Goal: Task Accomplishment & Management: Complete application form

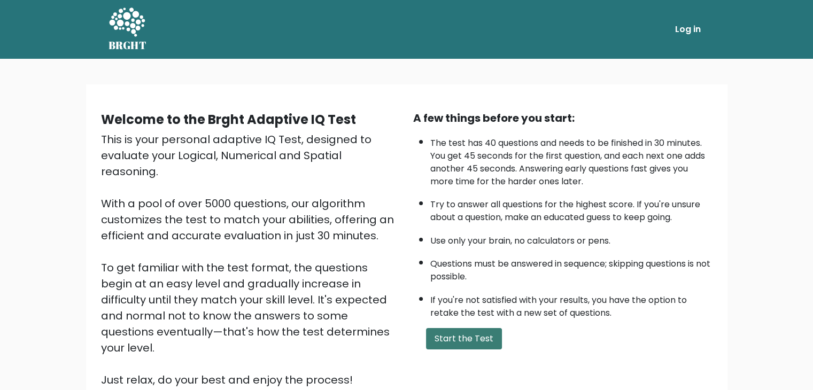
click at [463, 328] on button "Start the Test" at bounding box center [464, 338] width 76 height 21
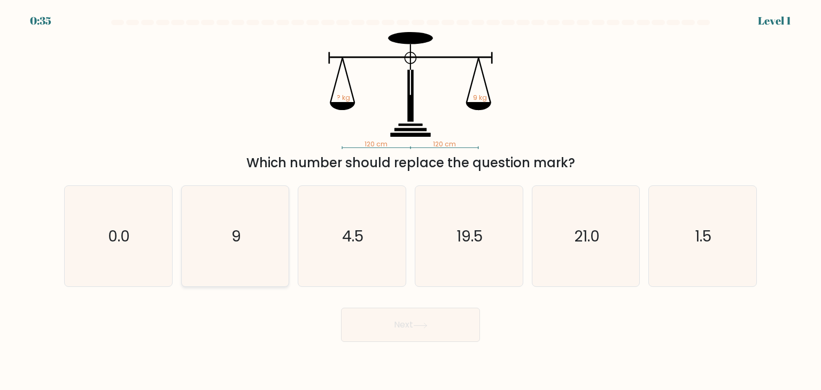
click at [234, 244] on text "9" at bounding box center [237, 236] width 10 height 21
click at [411, 201] on input "b. 9" at bounding box center [411, 197] width 1 height 5
radio input "true"
click at [395, 324] on button "Next" at bounding box center [410, 325] width 139 height 34
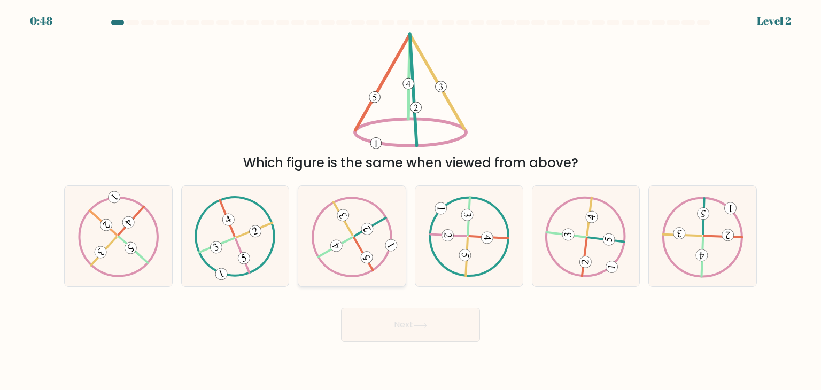
click at [351, 244] on icon at bounding box center [352, 236] width 81 height 81
click at [411, 201] on input "c." at bounding box center [411, 197] width 1 height 5
radio input "true"
click at [366, 315] on button "Next" at bounding box center [410, 325] width 139 height 34
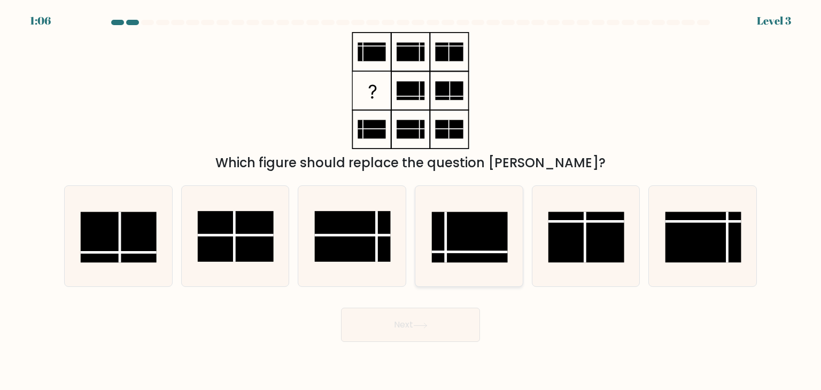
click at [449, 227] on rect at bounding box center [470, 237] width 76 height 51
click at [411, 201] on input "d." at bounding box center [411, 197] width 1 height 5
radio input "true"
click at [403, 319] on button "Next" at bounding box center [410, 325] width 139 height 34
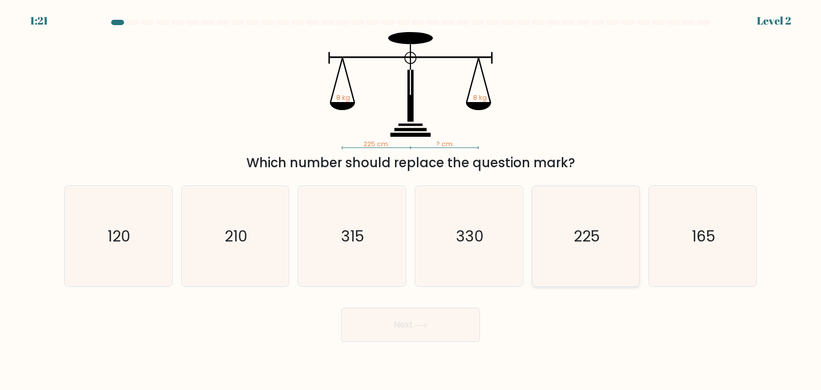
click at [572, 252] on icon "225" at bounding box center [586, 236] width 101 height 101
click at [411, 201] on input "e. 225" at bounding box center [411, 197] width 1 height 5
radio input "true"
click at [441, 325] on button "Next" at bounding box center [410, 325] width 139 height 34
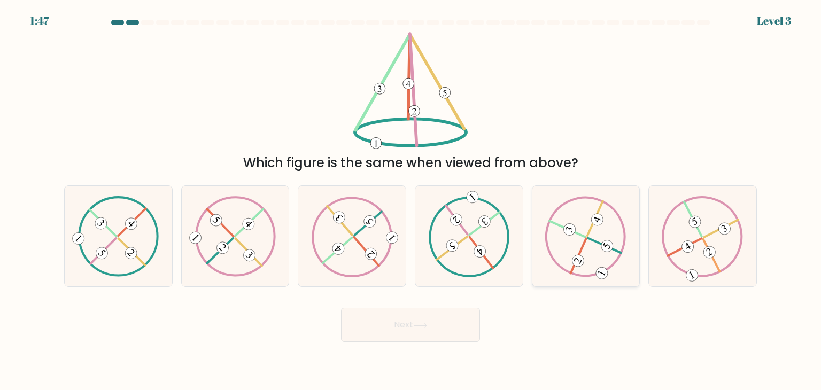
click at [579, 237] on icon at bounding box center [585, 236] width 81 height 81
click at [411, 201] on input "e." at bounding box center [411, 197] width 1 height 5
radio input "true"
click at [412, 336] on button "Next" at bounding box center [410, 325] width 139 height 34
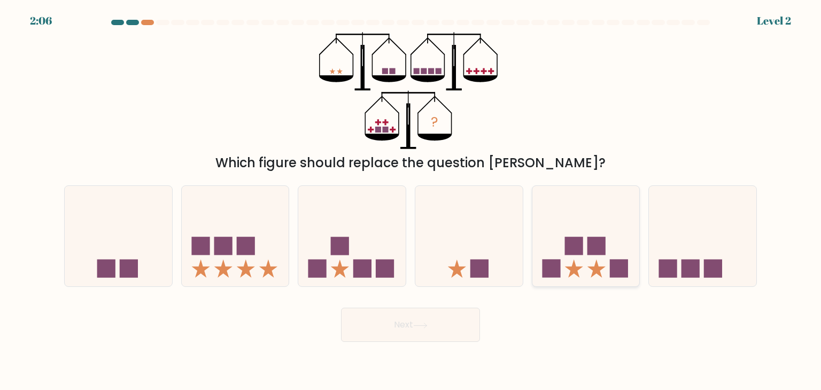
click at [582, 263] on icon at bounding box center [586, 236] width 107 height 89
click at [411, 201] on input "e." at bounding box center [411, 197] width 1 height 5
radio input "true"
click at [440, 328] on button "Next" at bounding box center [410, 325] width 139 height 34
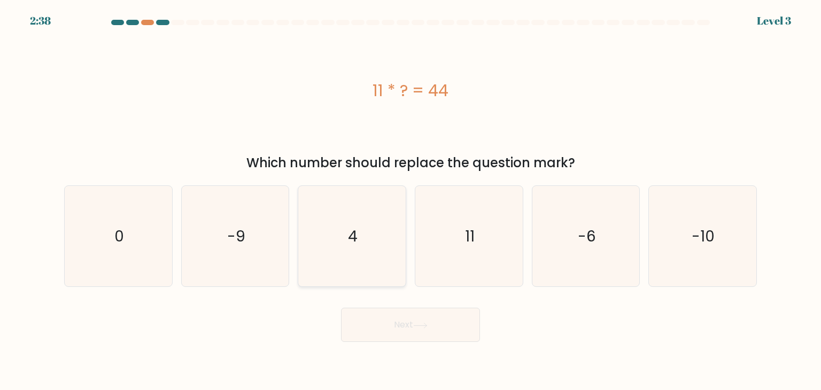
click at [322, 236] on icon "4" at bounding box center [352, 236] width 101 height 101
click at [411, 201] on input "c. 4" at bounding box center [411, 197] width 1 height 5
radio input "true"
click at [389, 322] on button "Next" at bounding box center [410, 325] width 139 height 34
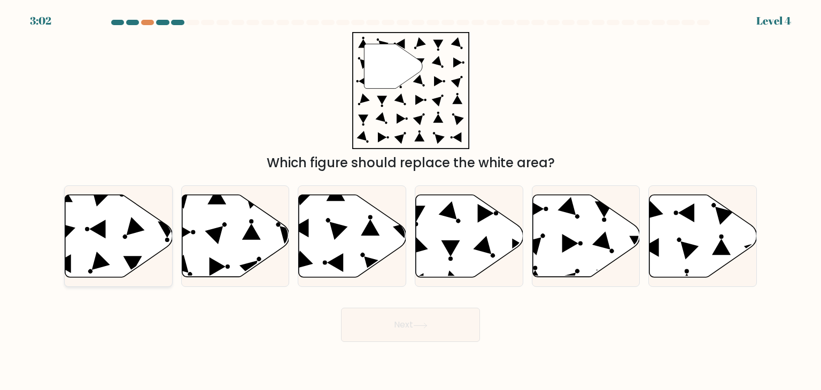
click at [142, 223] on icon at bounding box center [118, 236] width 107 height 82
click at [411, 201] on input "a." at bounding box center [411, 197] width 1 height 5
radio input "true"
click at [412, 321] on button "Next" at bounding box center [410, 325] width 139 height 34
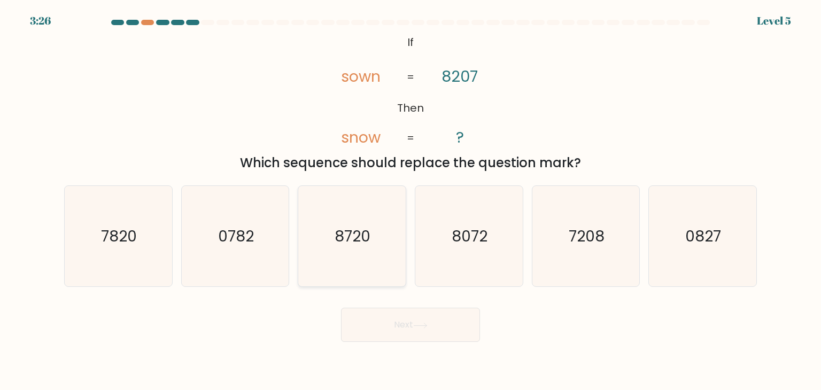
click at [341, 229] on text "8720" at bounding box center [353, 236] width 36 height 21
click at [411, 201] on input "c. 8720" at bounding box center [411, 197] width 1 height 5
radio input "true"
click at [416, 332] on button "Next" at bounding box center [410, 325] width 139 height 34
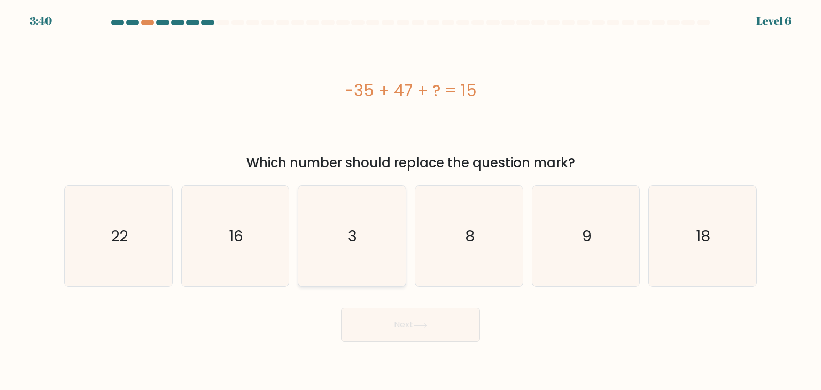
click at [351, 240] on text "3" at bounding box center [353, 236] width 9 height 21
click at [411, 201] on input "c. 3" at bounding box center [411, 197] width 1 height 5
radio input "true"
click at [402, 328] on button "Next" at bounding box center [410, 325] width 139 height 34
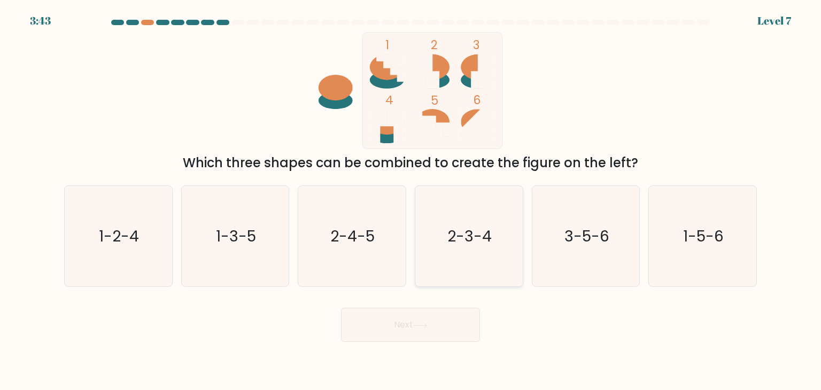
click at [491, 212] on icon "2-3-4" at bounding box center [469, 236] width 101 height 101
click at [411, 201] on input "d. 2-3-4" at bounding box center [411, 197] width 1 height 5
radio input "true"
click at [412, 319] on button "Next" at bounding box center [410, 325] width 139 height 34
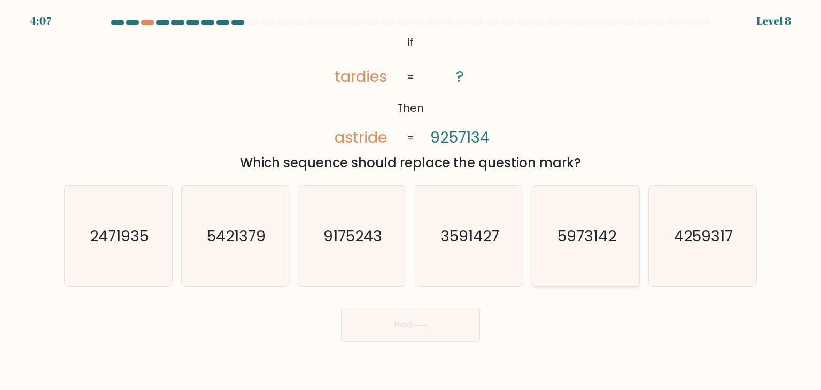
click at [599, 238] on text "5973142" at bounding box center [587, 236] width 59 height 21
click at [411, 201] on input "e. 5973142" at bounding box center [411, 197] width 1 height 5
radio input "true"
click at [434, 326] on button "Next" at bounding box center [410, 325] width 139 height 34
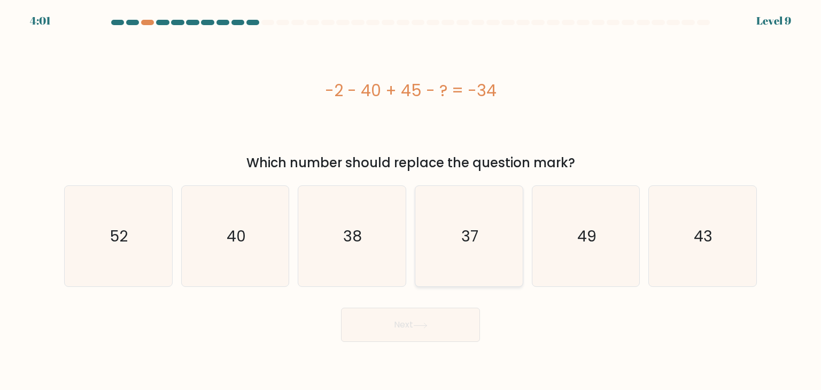
click at [468, 211] on icon "37" at bounding box center [469, 236] width 101 height 101
click at [411, 201] on input "d. 37" at bounding box center [411, 197] width 1 height 5
radio input "true"
click at [402, 327] on button "Next" at bounding box center [410, 325] width 139 height 34
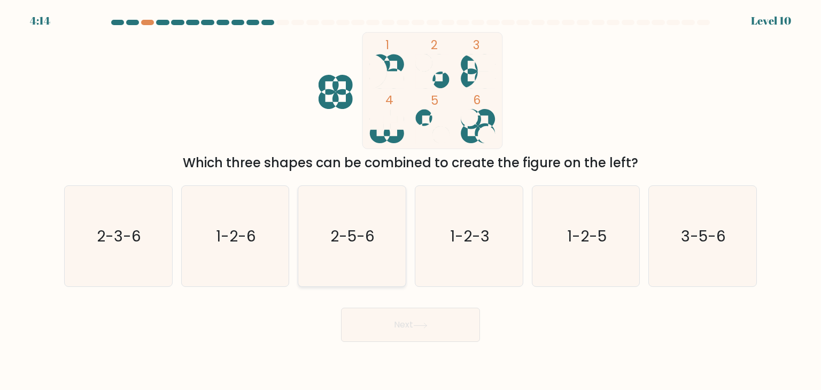
click at [366, 244] on text "2-5-6" at bounding box center [353, 236] width 44 height 21
click at [411, 201] on input "c. 2-5-6" at bounding box center [411, 197] width 1 height 5
radio input "true"
click at [404, 321] on button "Next" at bounding box center [410, 325] width 139 height 34
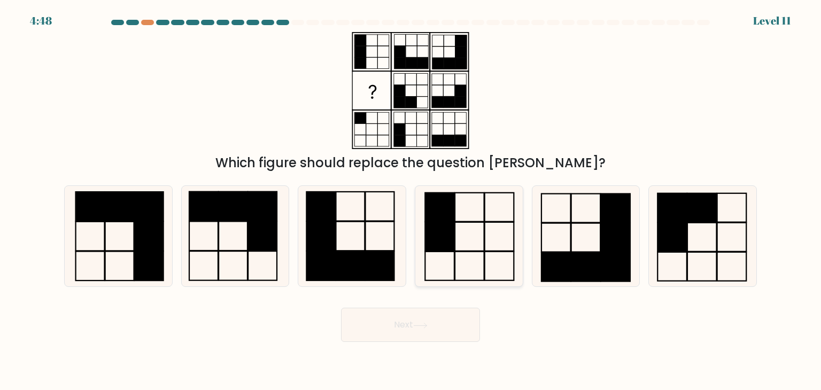
click at [451, 203] on rect at bounding box center [439, 207] width 29 height 29
click at [411, 201] on input "d." at bounding box center [411, 197] width 1 height 5
radio input "true"
click at [421, 323] on icon at bounding box center [420, 326] width 14 height 6
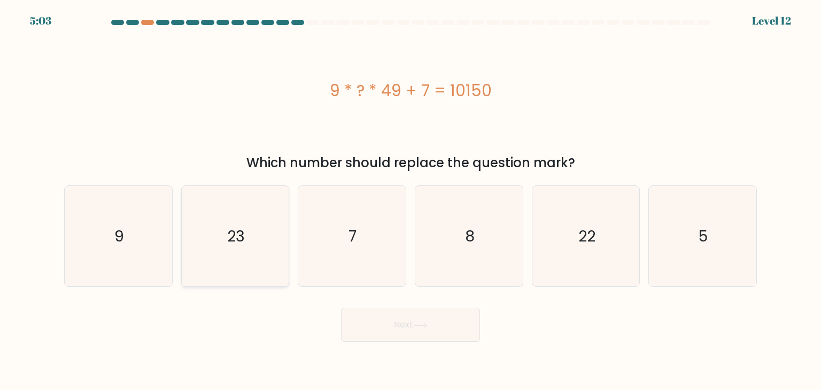
click at [237, 241] on text "23" at bounding box center [236, 236] width 18 height 21
click at [411, 201] on input "b. 23" at bounding box center [411, 197] width 1 height 5
radio input "true"
click at [410, 317] on button "Next" at bounding box center [410, 325] width 139 height 34
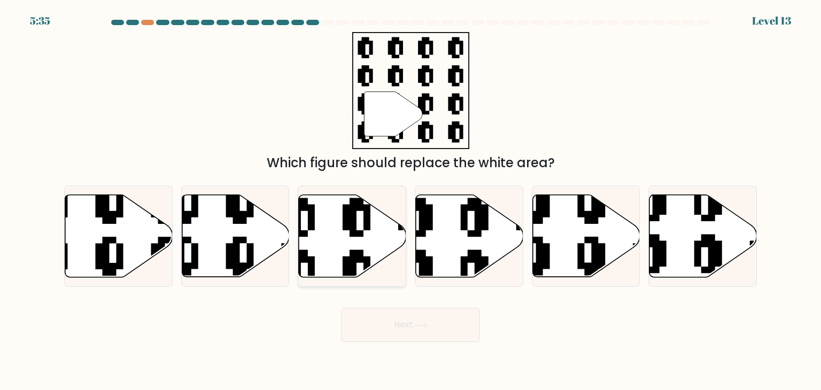
click at [335, 227] on icon at bounding box center [352, 236] width 107 height 82
click at [411, 201] on input "c." at bounding box center [411, 197] width 1 height 5
radio input "true"
click at [407, 326] on button "Next" at bounding box center [410, 325] width 139 height 34
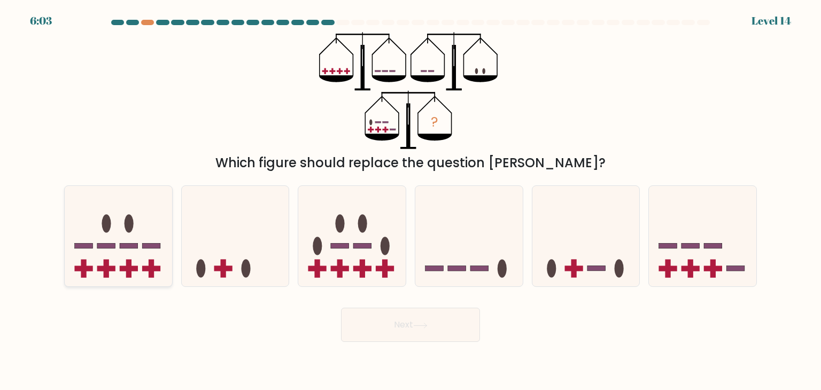
click at [159, 250] on icon at bounding box center [118, 236] width 107 height 89
click at [411, 201] on input "a." at bounding box center [411, 197] width 1 height 5
radio input "true"
click at [371, 320] on button "Next" at bounding box center [410, 325] width 139 height 34
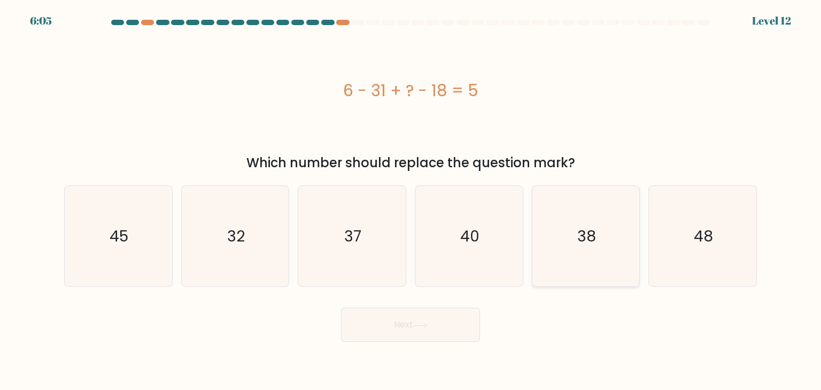
click at [603, 241] on icon "38" at bounding box center [586, 236] width 101 height 101
click at [411, 201] on input "e. 38" at bounding box center [411, 197] width 1 height 5
radio input "true"
click at [430, 317] on button "Next" at bounding box center [410, 325] width 139 height 34
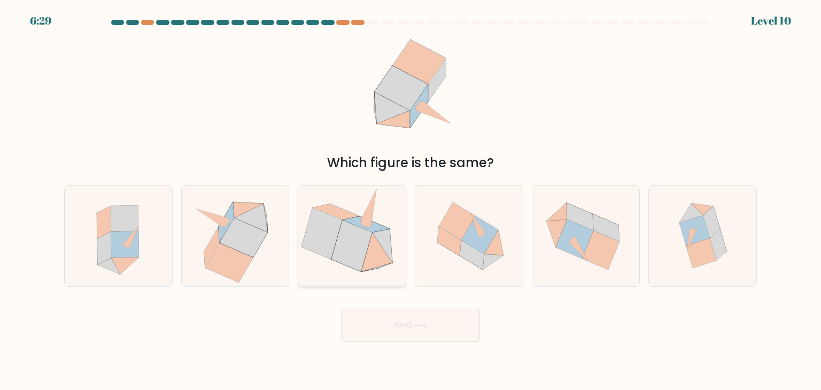
click at [366, 252] on icon at bounding box center [352, 245] width 41 height 51
click at [411, 201] on input "c." at bounding box center [411, 197] width 1 height 5
radio input "true"
click at [398, 325] on button "Next" at bounding box center [410, 325] width 139 height 34
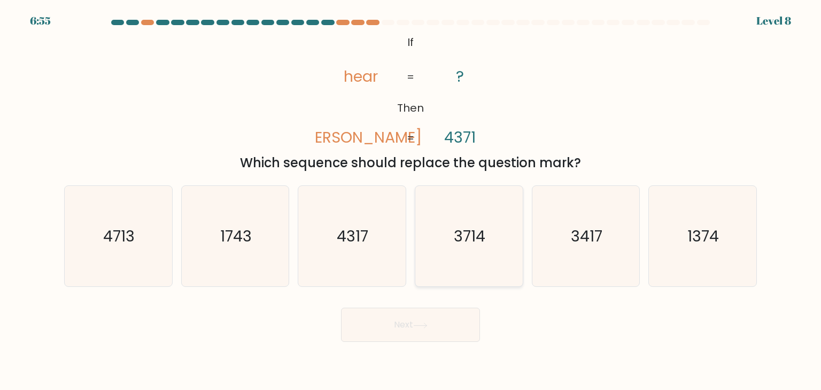
click at [474, 235] on text "3714" at bounding box center [471, 236] width 32 height 21
click at [411, 201] on input "d. 3714" at bounding box center [411, 197] width 1 height 5
radio input "true"
click at [414, 331] on button "Next" at bounding box center [410, 325] width 139 height 34
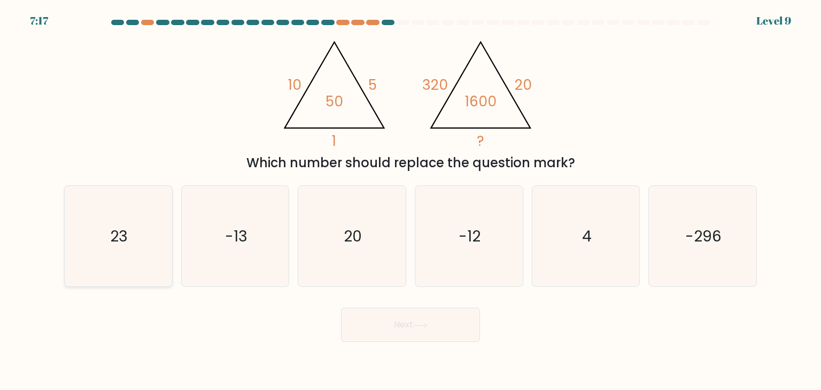
click at [139, 228] on icon "23" at bounding box center [118, 236] width 101 height 101
click at [411, 201] on input "a. 23" at bounding box center [411, 197] width 1 height 5
radio input "true"
click at [440, 326] on button "Next" at bounding box center [410, 325] width 139 height 34
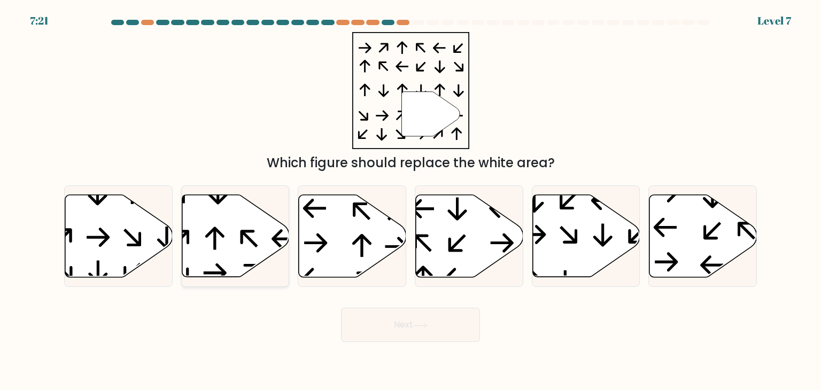
click at [228, 229] on icon at bounding box center [235, 236] width 107 height 82
click at [411, 201] on input "b." at bounding box center [411, 197] width 1 height 5
radio input "true"
click at [432, 326] on button "Next" at bounding box center [410, 325] width 139 height 34
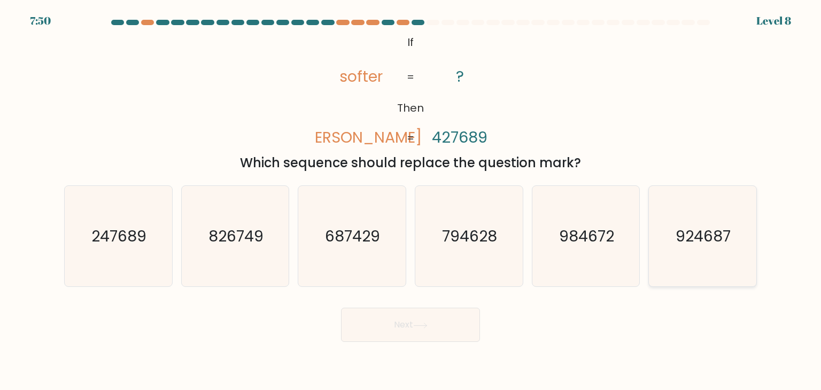
click at [704, 233] on text "924687" at bounding box center [703, 236] width 55 height 21
click at [411, 201] on input "f. 924687" at bounding box center [411, 197] width 1 height 5
radio input "true"
click at [403, 319] on button "Next" at bounding box center [410, 325] width 139 height 34
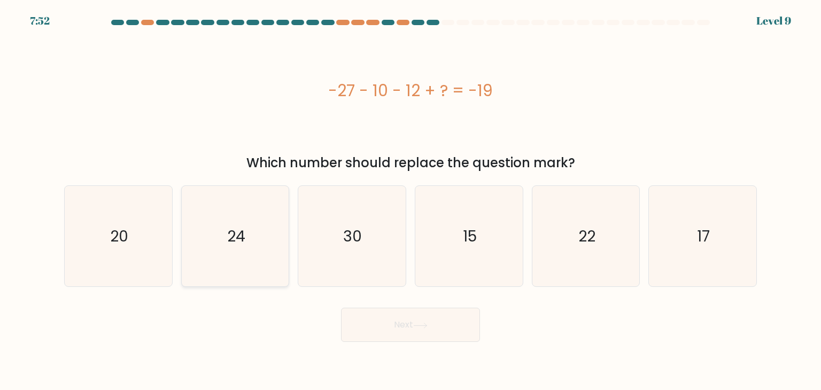
click at [225, 238] on icon "24" at bounding box center [235, 236] width 101 height 101
click at [411, 201] on input "b. 24" at bounding box center [411, 197] width 1 height 5
radio input "true"
click at [396, 325] on button "Next" at bounding box center [410, 325] width 139 height 34
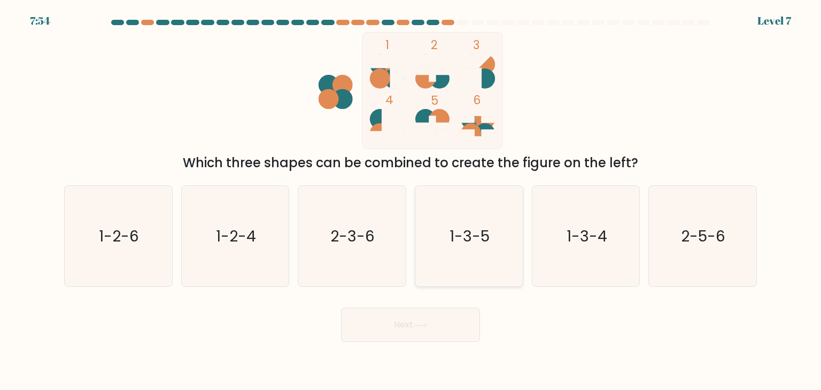
click at [490, 240] on icon "1-3-5" at bounding box center [469, 236] width 101 height 101
click at [411, 201] on input "d. 1-3-5" at bounding box center [411, 197] width 1 height 5
radio input "true"
click at [447, 325] on button "Next" at bounding box center [410, 325] width 139 height 34
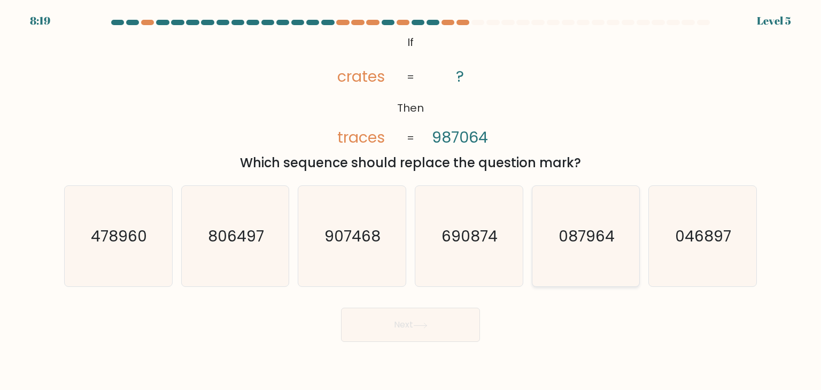
click at [602, 226] on text "087964" at bounding box center [587, 236] width 56 height 21
click at [411, 201] on input "e. 087964" at bounding box center [411, 197] width 1 height 5
radio input "true"
click at [417, 327] on icon at bounding box center [420, 326] width 14 height 6
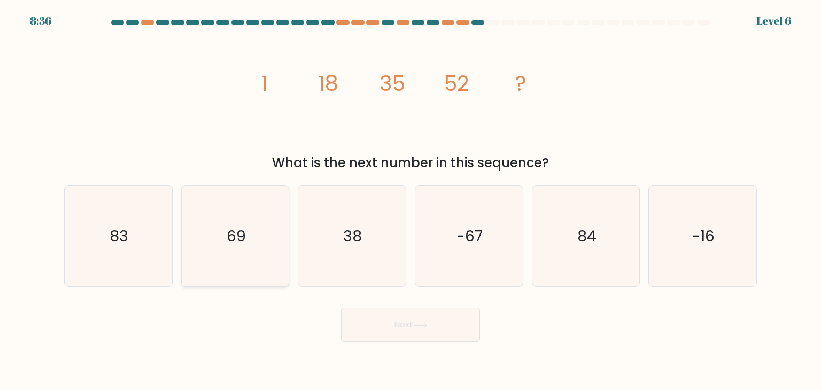
click at [245, 222] on icon "69" at bounding box center [235, 236] width 101 height 101
click at [411, 201] on input "b. 69" at bounding box center [411, 197] width 1 height 5
radio input "true"
click at [414, 326] on button "Next" at bounding box center [410, 325] width 139 height 34
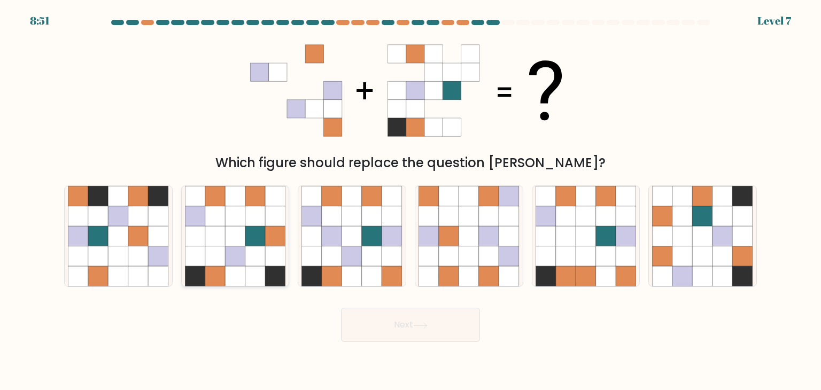
click at [272, 234] on icon at bounding box center [275, 236] width 20 height 20
click at [411, 201] on input "b." at bounding box center [411, 197] width 1 height 5
radio input "true"
click at [411, 321] on button "Next" at bounding box center [410, 325] width 139 height 34
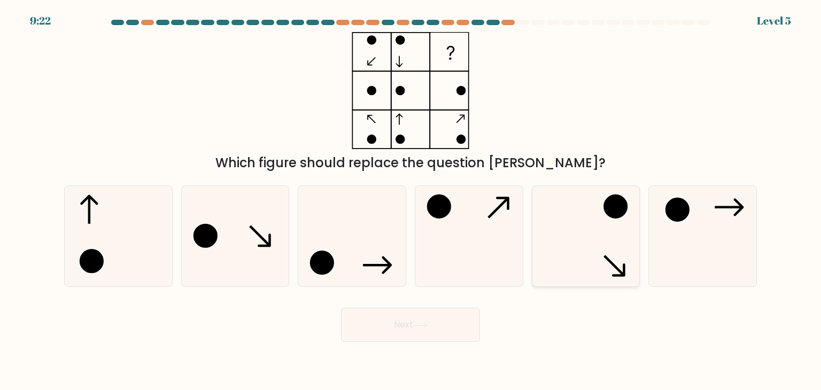
click at [610, 263] on icon at bounding box center [615, 267] width 22 height 22
click at [411, 201] on input "e." at bounding box center [411, 197] width 1 height 5
radio input "true"
click at [422, 323] on icon at bounding box center [420, 326] width 14 height 6
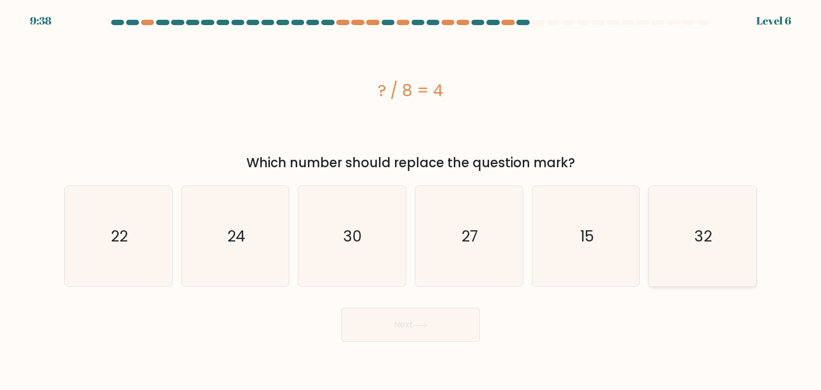
click at [690, 231] on icon "32" at bounding box center [702, 236] width 101 height 101
click at [411, 201] on input "f. 32" at bounding box center [411, 197] width 1 height 5
radio input "true"
click at [428, 328] on icon at bounding box center [420, 326] width 14 height 6
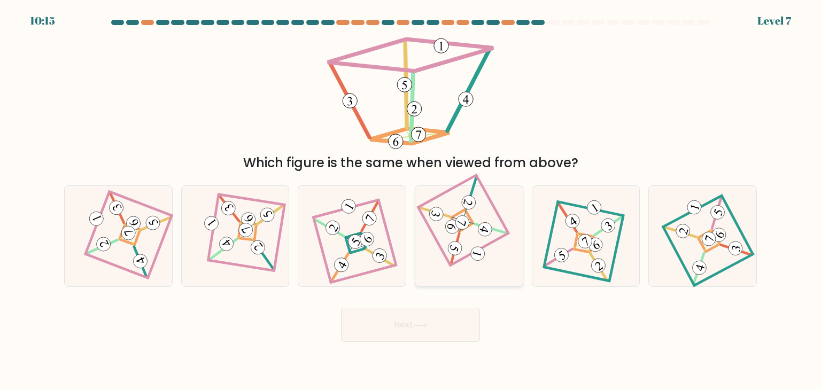
click at [467, 229] on icon at bounding box center [469, 236] width 69 height 81
click at [411, 201] on input "d." at bounding box center [411, 197] width 1 height 5
radio input "true"
click at [426, 323] on icon at bounding box center [420, 326] width 14 height 6
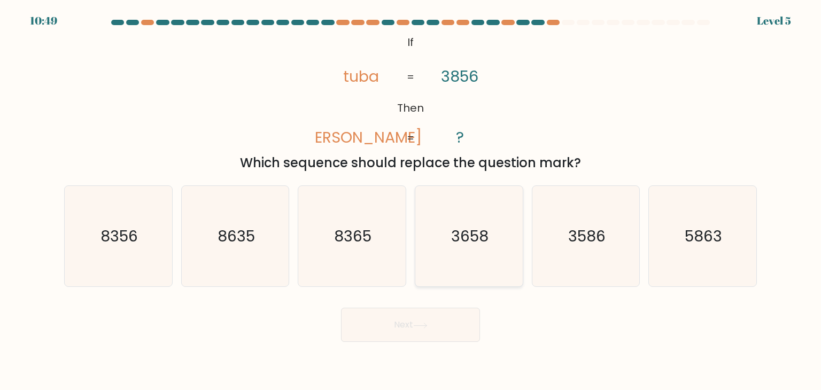
click at [477, 265] on icon "3658" at bounding box center [469, 236] width 101 height 101
click at [411, 201] on input "d. 3658" at bounding box center [411, 197] width 1 height 5
radio input "true"
click at [406, 328] on button "Next" at bounding box center [410, 325] width 139 height 34
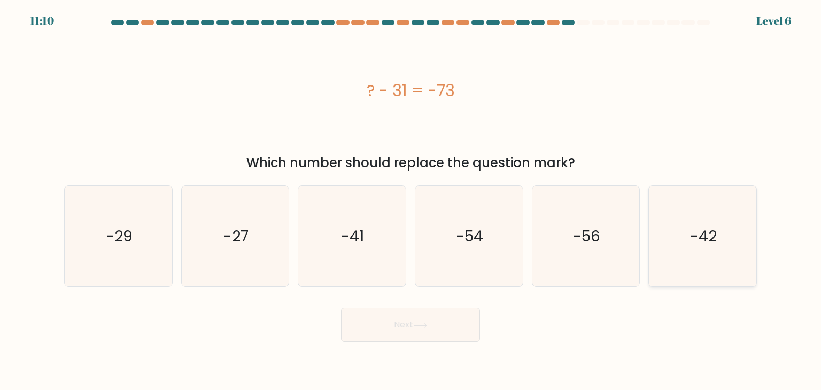
click at [676, 236] on icon "-42" at bounding box center [702, 236] width 101 height 101
click at [411, 201] on input "f. -42" at bounding box center [411, 197] width 1 height 5
radio input "true"
click at [426, 315] on button "Next" at bounding box center [410, 325] width 139 height 34
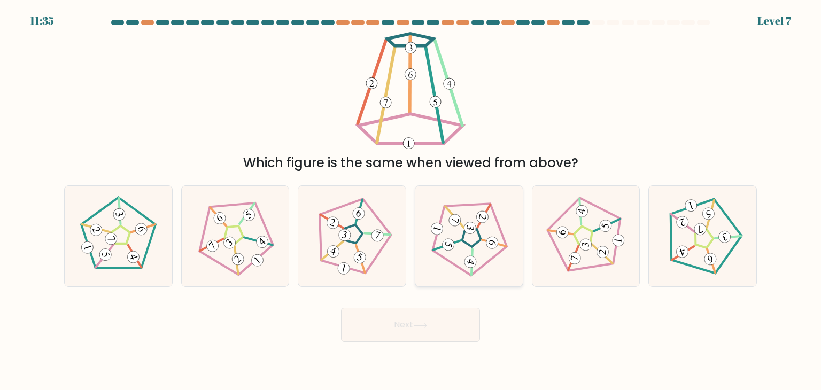
click at [477, 233] on icon at bounding box center [469, 236] width 81 height 81
click at [411, 201] on input "d." at bounding box center [411, 197] width 1 height 5
radio input "true"
click at [428, 324] on icon at bounding box center [420, 326] width 14 height 6
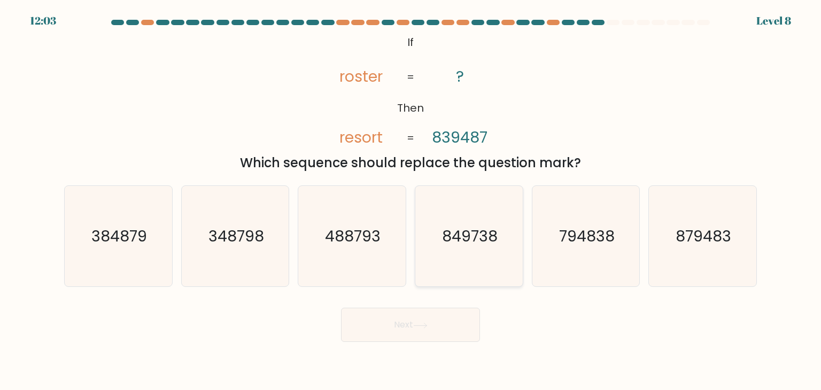
click at [457, 229] on text "849738" at bounding box center [470, 236] width 56 height 21
click at [411, 201] on input "d. 849738" at bounding box center [411, 197] width 1 height 5
radio input "true"
click at [409, 326] on button "Next" at bounding box center [410, 325] width 139 height 34
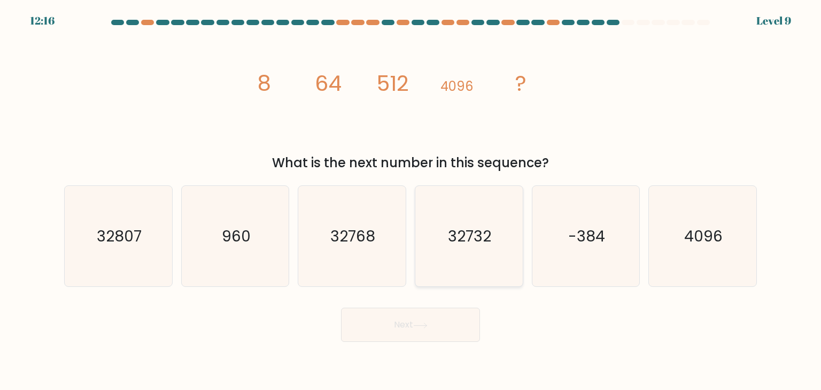
click at [453, 244] on text "32732" at bounding box center [470, 236] width 43 height 21
click at [411, 201] on input "d. 32732" at bounding box center [411, 197] width 1 height 5
radio input "true"
click at [379, 330] on button "Next" at bounding box center [410, 325] width 139 height 34
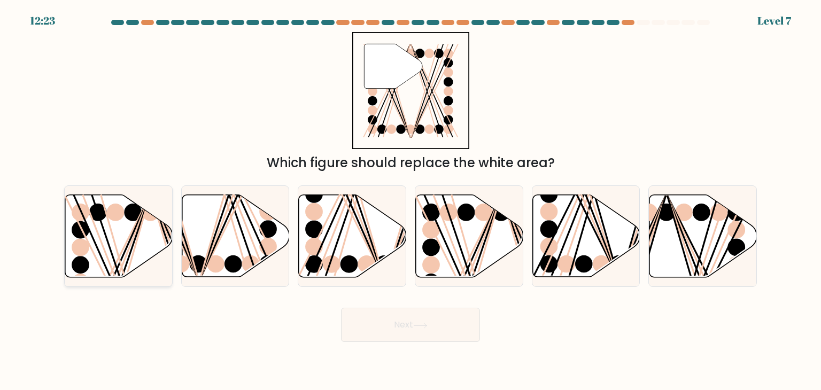
click at [126, 226] on icon at bounding box center [118, 236] width 107 height 82
click at [411, 201] on input "a." at bounding box center [411, 197] width 1 height 5
radio input "true"
click at [410, 327] on button "Next" at bounding box center [410, 325] width 139 height 34
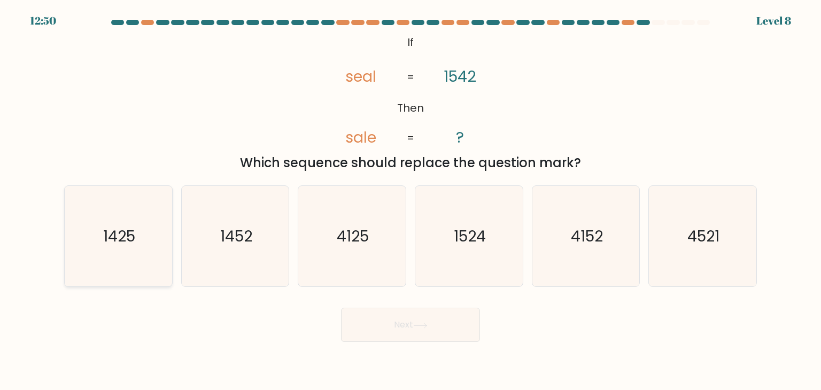
click at [133, 240] on text "1425" at bounding box center [119, 236] width 32 height 21
click at [411, 201] on input "a. 1425" at bounding box center [411, 197] width 1 height 5
radio input "true"
click at [403, 327] on button "Next" at bounding box center [410, 325] width 139 height 34
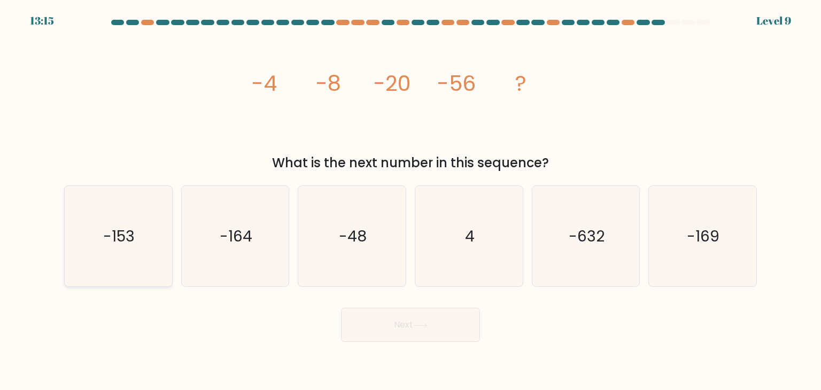
click at [143, 219] on icon "-153" at bounding box center [118, 236] width 101 height 101
click at [411, 201] on input "a. -153" at bounding box center [411, 197] width 1 height 5
radio input "true"
click at [383, 317] on button "Next" at bounding box center [410, 325] width 139 height 34
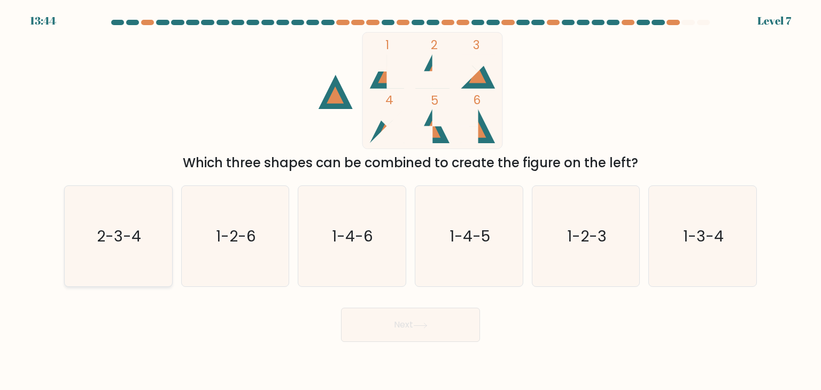
click at [131, 250] on icon "2-3-4" at bounding box center [118, 236] width 101 height 101
click at [411, 201] on input "a. 2-3-4" at bounding box center [411, 197] width 1 height 5
radio input "true"
click at [389, 332] on button "Next" at bounding box center [410, 325] width 139 height 34
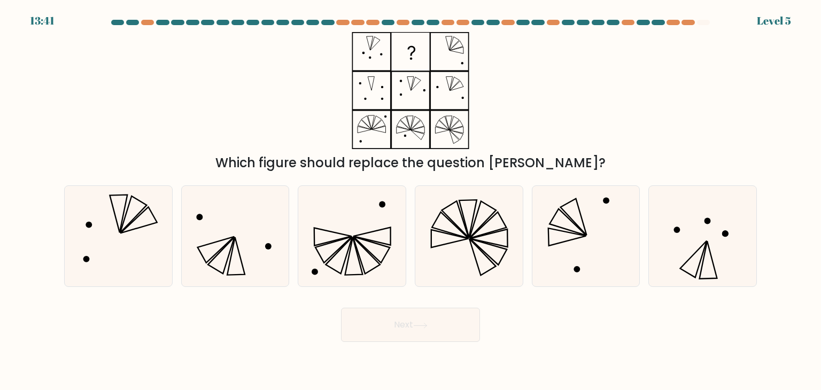
click at [389, 332] on button "Next" at bounding box center [410, 325] width 139 height 34
click at [116, 242] on icon at bounding box center [118, 236] width 101 height 101
click at [411, 201] on input "a." at bounding box center [411, 197] width 1 height 5
radio input "true"
click at [374, 326] on button "Next" at bounding box center [410, 325] width 139 height 34
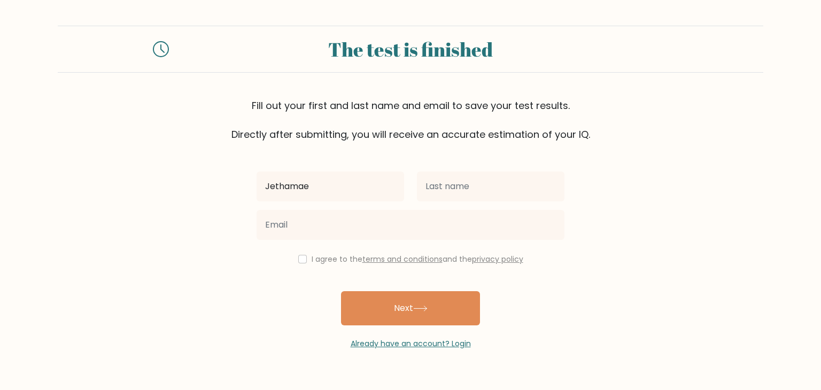
type input "Jethamae"
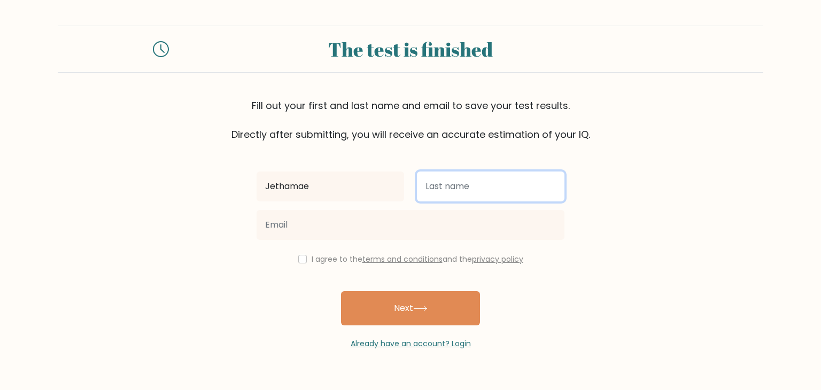
click at [452, 190] on input "text" at bounding box center [491, 187] width 148 height 30
type input "Honculada"
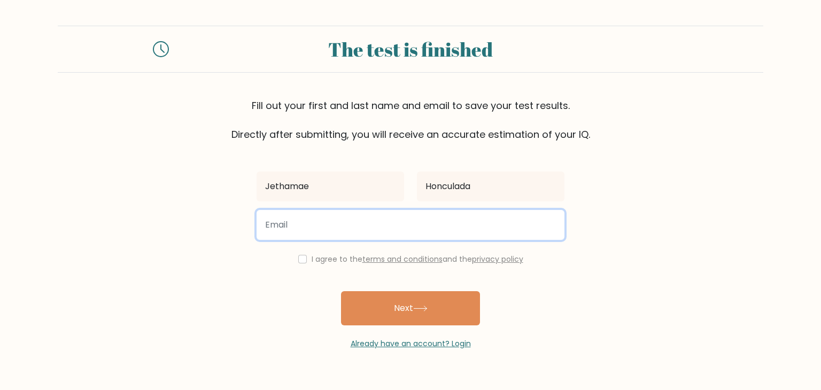
click at [425, 232] on input "email" at bounding box center [411, 225] width 308 height 30
type input "jethawork@gmail.com"
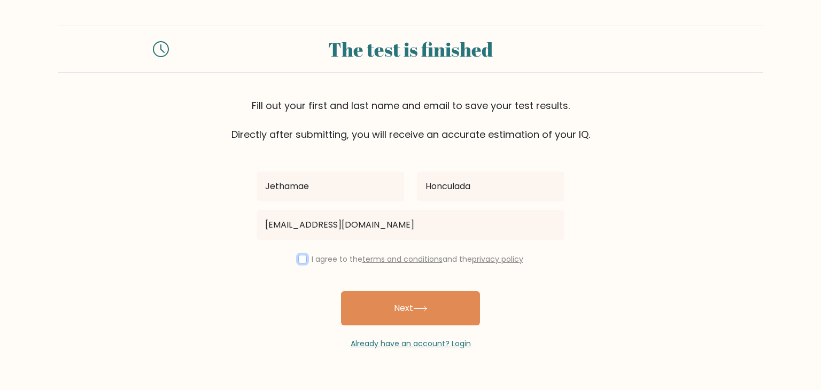
click at [300, 262] on input "checkbox" at bounding box center [302, 259] width 9 height 9
checkbox input "true"
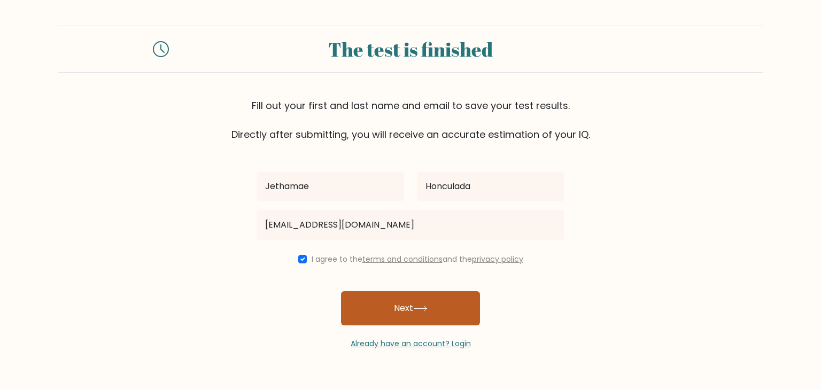
click at [396, 313] on button "Next" at bounding box center [410, 308] width 139 height 34
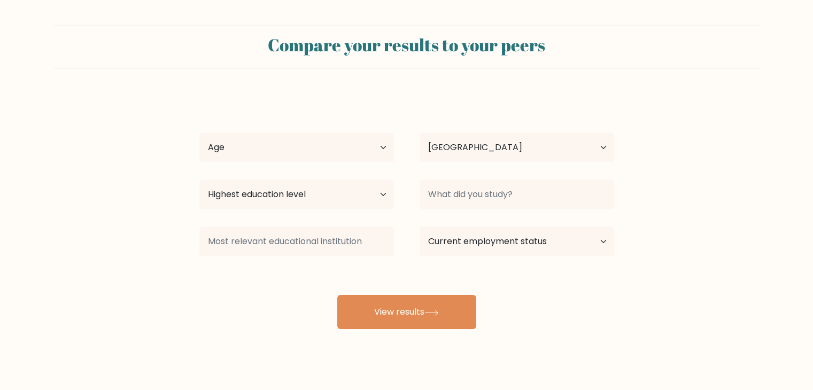
select select "PH"
click at [396, 313] on button "View results" at bounding box center [406, 312] width 139 height 34
click at [363, 142] on select "Age Under 18 years old 18-24 years old 25-34 years old 35-44 years old 45-54 ye…" at bounding box center [296, 148] width 195 height 30
select select "25_34"
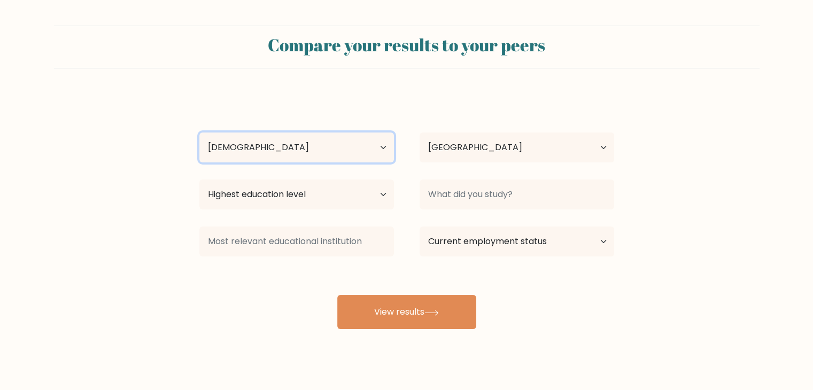
click at [199, 133] on select "Age Under 18 years old 18-24 years old 25-34 years old 35-44 years old 45-54 ye…" at bounding box center [296, 148] width 195 height 30
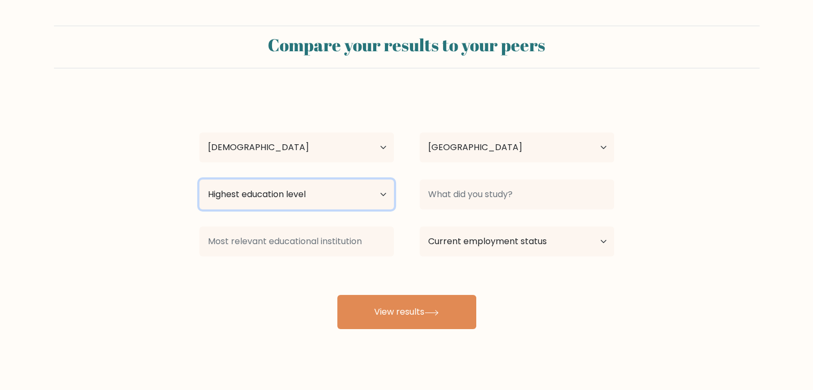
click at [382, 191] on select "Highest education level No schooling Primary Lower Secondary Upper Secondary Oc…" at bounding box center [296, 195] width 195 height 30
select select "doctoral_degree"
click at [199, 180] on select "Highest education level No schooling Primary Lower Secondary Upper Secondary Oc…" at bounding box center [296, 195] width 195 height 30
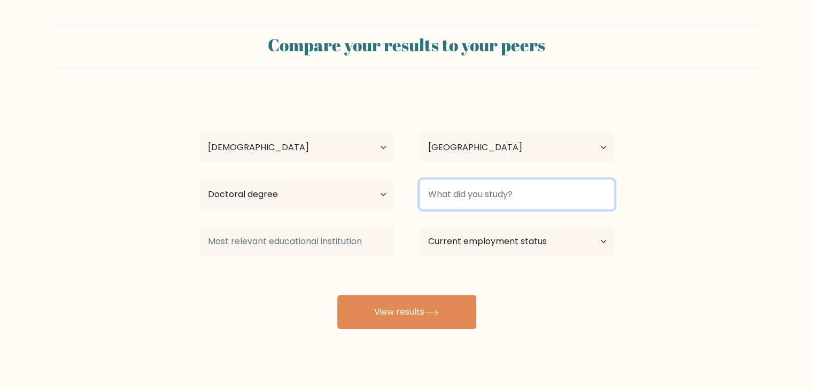
click at [532, 196] on input at bounding box center [517, 195] width 195 height 30
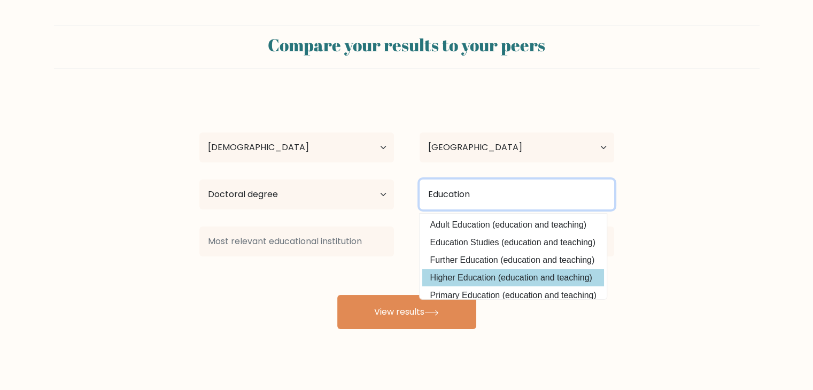
type input "Education"
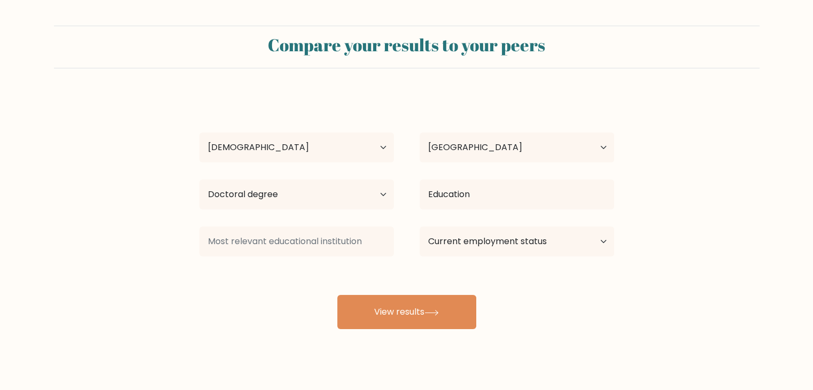
click at [472, 277] on div "Jethamae Honculada Age Under 18 years old 18-24 years old 25-34 years old 35-44…" at bounding box center [407, 211] width 428 height 235
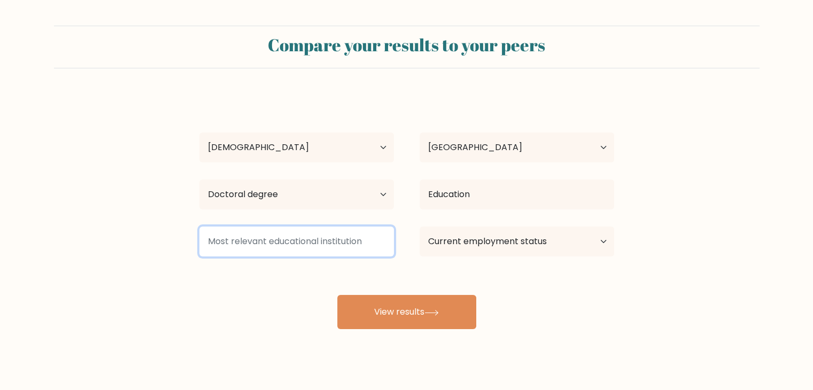
click at [329, 244] on input at bounding box center [296, 242] width 195 height 30
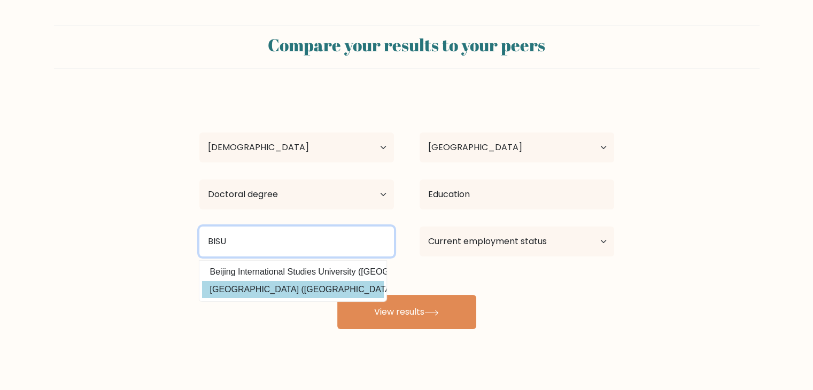
type input "BISU"
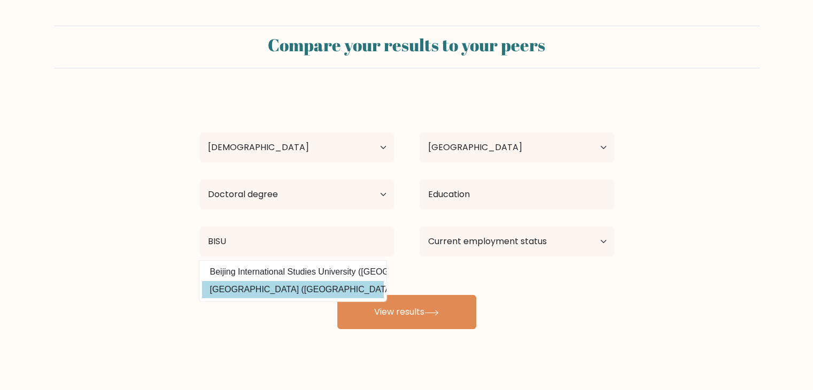
click at [310, 286] on div "Jethamae Honculada Age Under 18 years old 18-24 years old 25-34 years old 35-44…" at bounding box center [407, 211] width 428 height 235
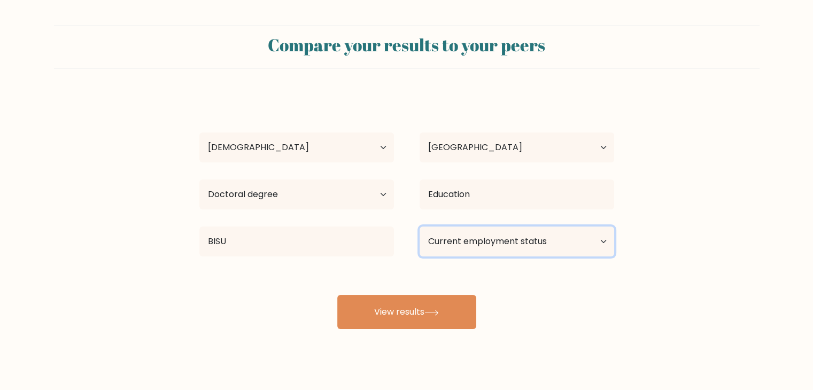
click at [480, 240] on select "Current employment status Employed Student Retired Other / prefer not to answer" at bounding box center [517, 242] width 195 height 30
select select "other"
click at [420, 227] on select "Current employment status Employed Student Retired Other / prefer not to answer" at bounding box center [517, 242] width 195 height 30
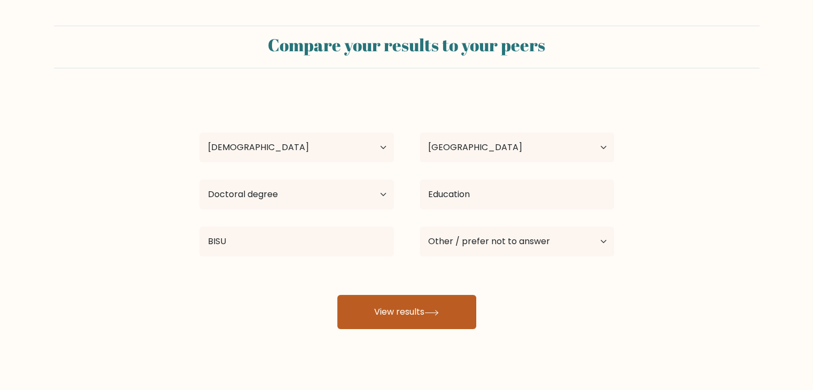
click at [416, 313] on button "View results" at bounding box center [406, 312] width 139 height 34
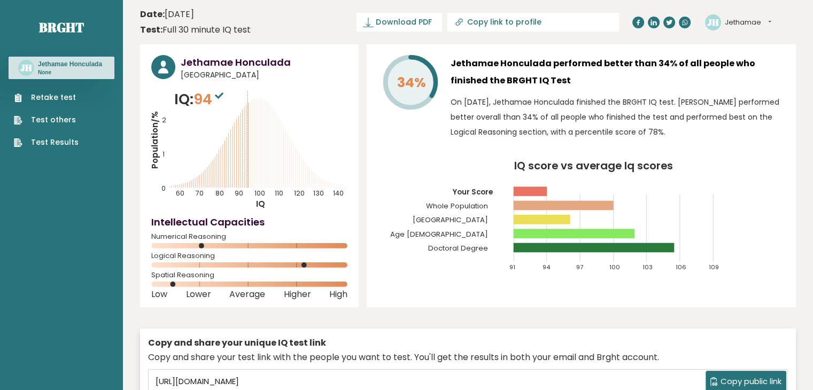
click at [724, 383] on span "Copy public link" at bounding box center [751, 382] width 61 height 12
click at [787, 189] on div "34% Jethamae Honculada performed better than 34% of all people who finished the…" at bounding box center [581, 175] width 429 height 263
click at [432, 24] on span "Download PDF" at bounding box center [404, 22] width 56 height 11
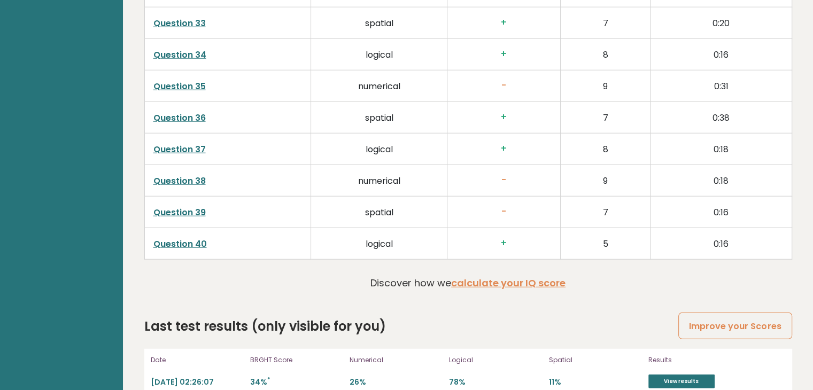
scroll to position [2744, 0]
